Goal: Browse casually

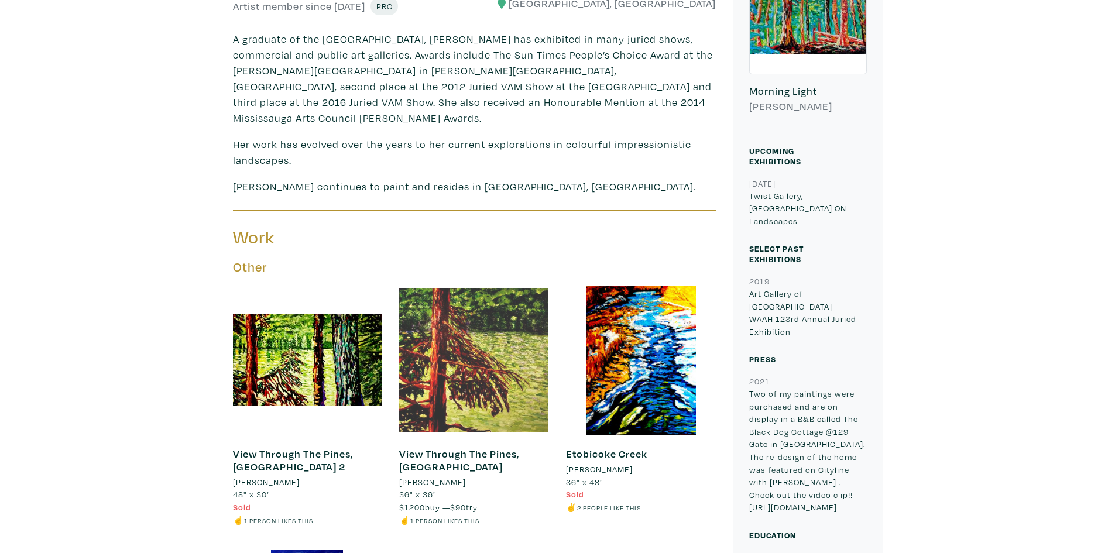
scroll to position [481, 0]
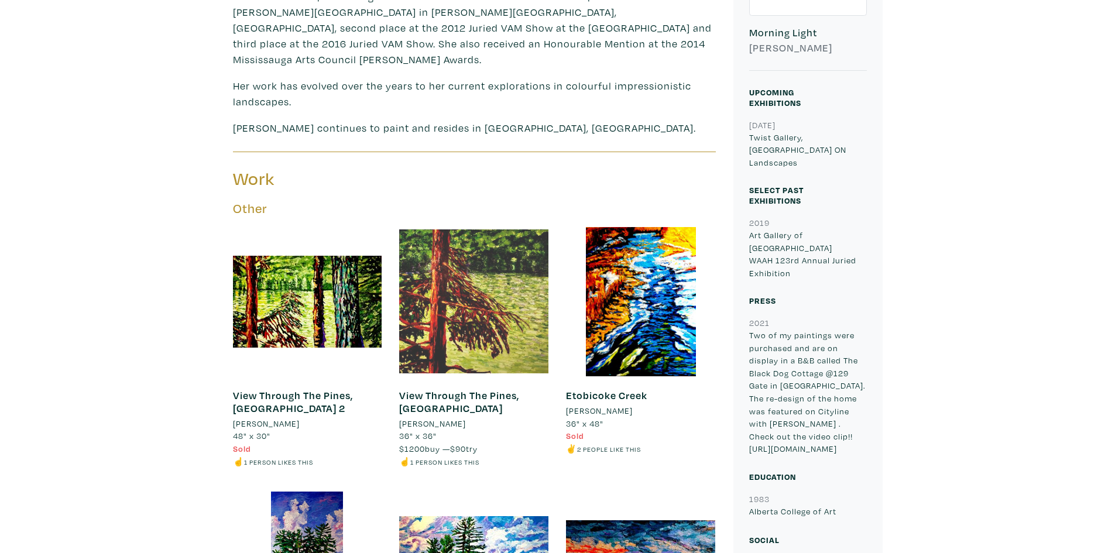
click at [511, 273] on div at bounding box center [473, 301] width 149 height 149
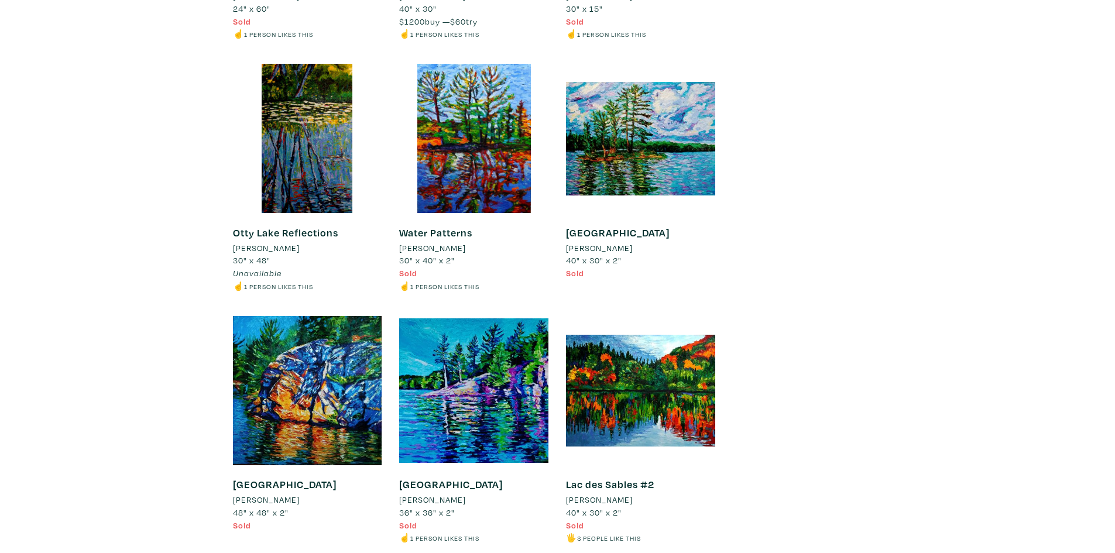
scroll to position [2880, 0]
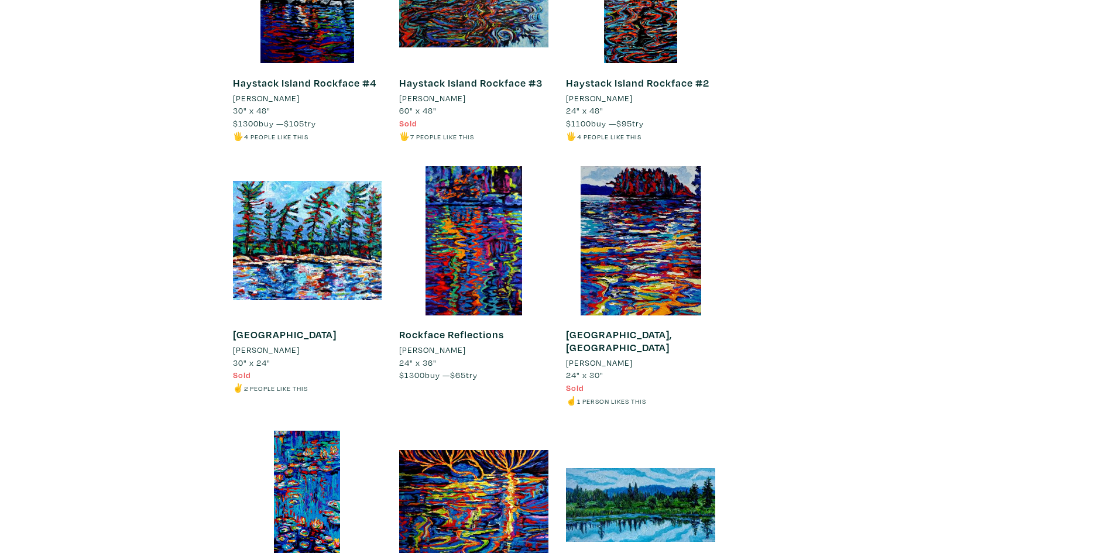
scroll to position [1559, 0]
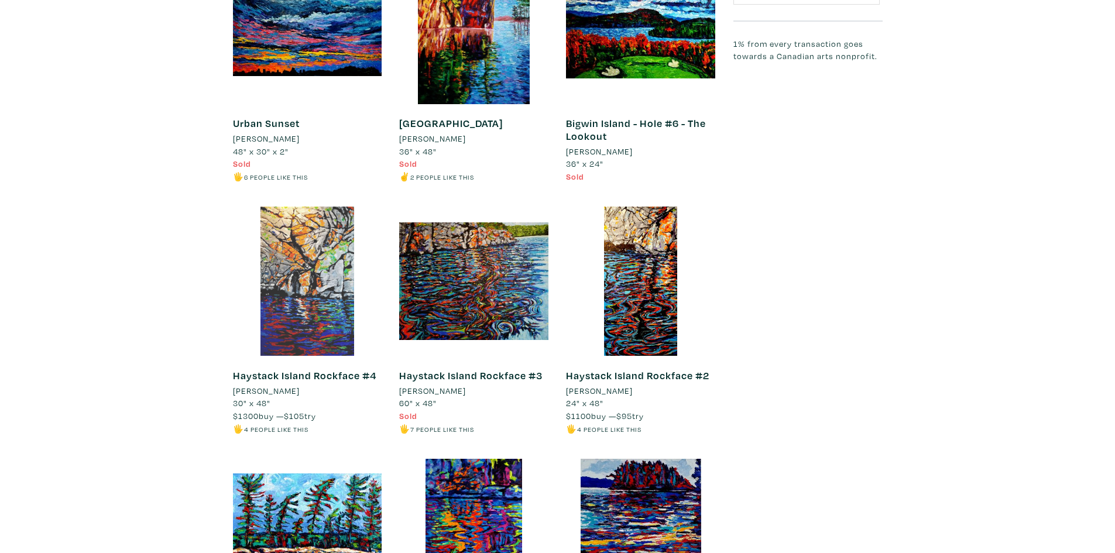
click at [327, 248] on div at bounding box center [307, 281] width 149 height 149
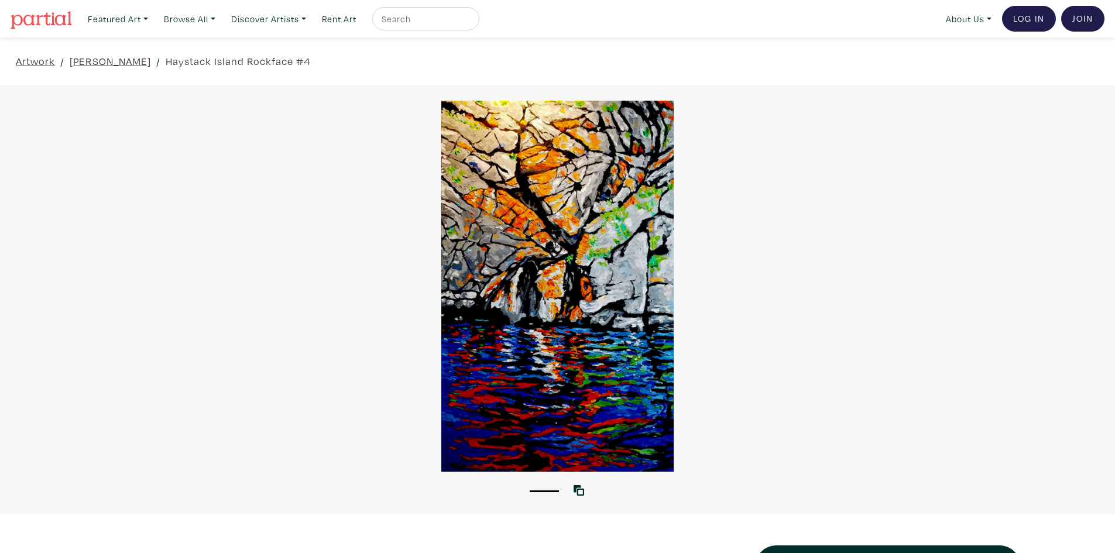
click at [507, 250] on div at bounding box center [557, 286] width 1115 height 371
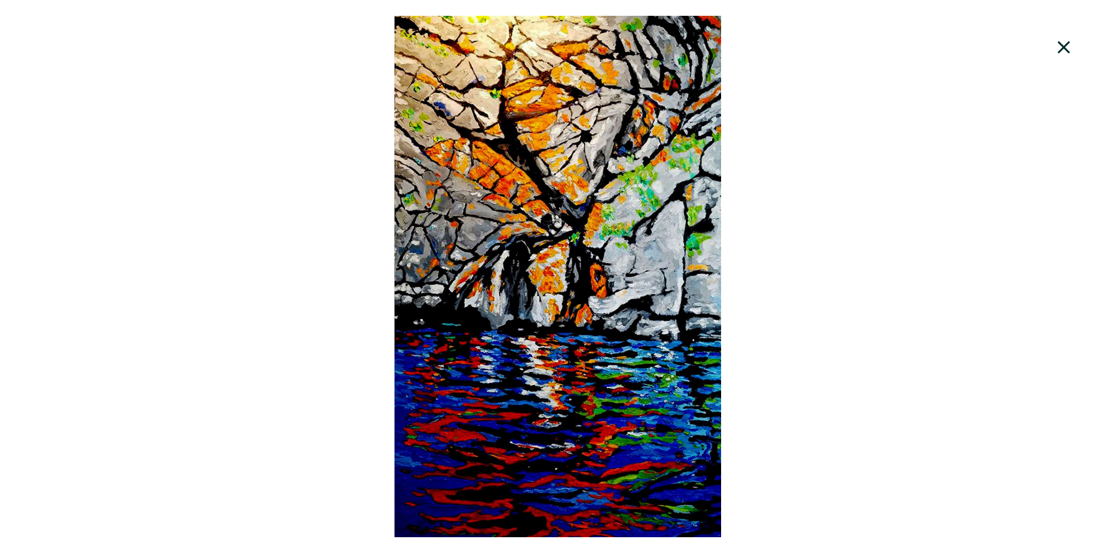
click at [1058, 46] on icon at bounding box center [1064, 48] width 40 height 32
